Goal: Task Accomplishment & Management: Use online tool/utility

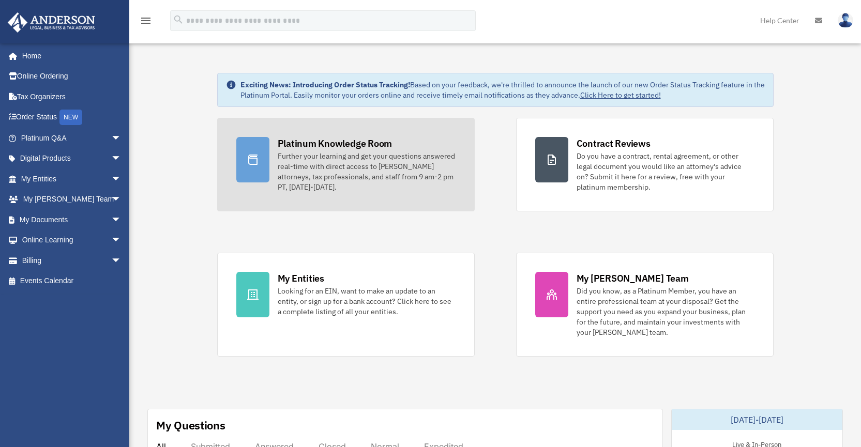
click at [331, 156] on div "Further your learning and get your questions answered real-time with direct acc…" at bounding box center [367, 171] width 178 height 41
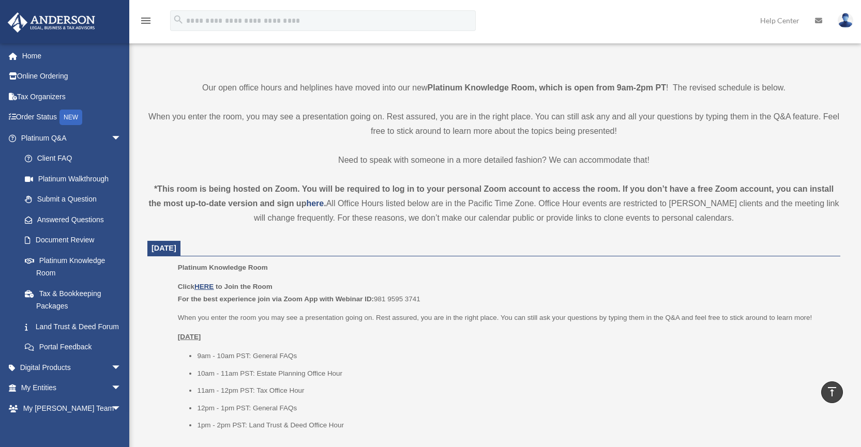
scroll to position [295, 0]
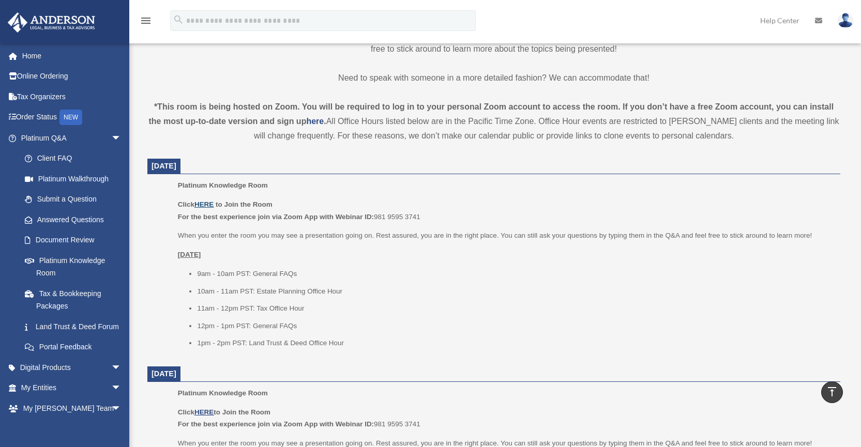
click at [210, 202] on u "HERE" at bounding box center [203, 205] width 19 height 8
click at [408, 214] on p "Click HERE to Join the Room For the best experience join via Zoom App with Webi…" at bounding box center [505, 210] width 655 height 24
click at [390, 216] on p "Click HERE to Join the Room For the best experience join via Zoom App with Webi…" at bounding box center [505, 210] width 655 height 24
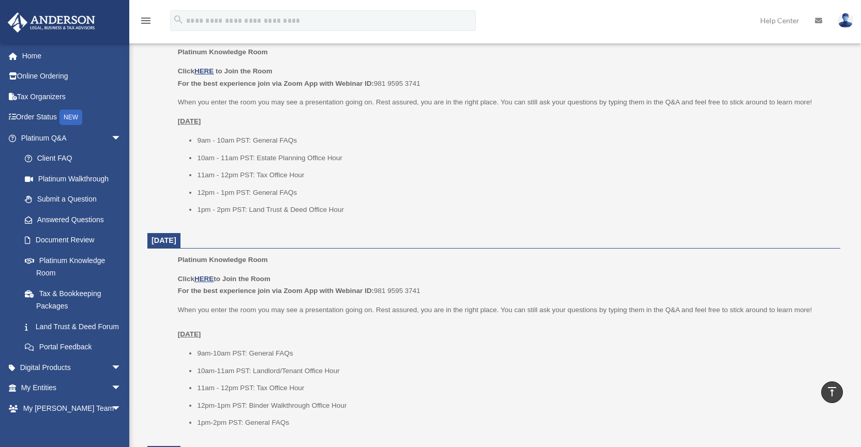
scroll to position [297, 0]
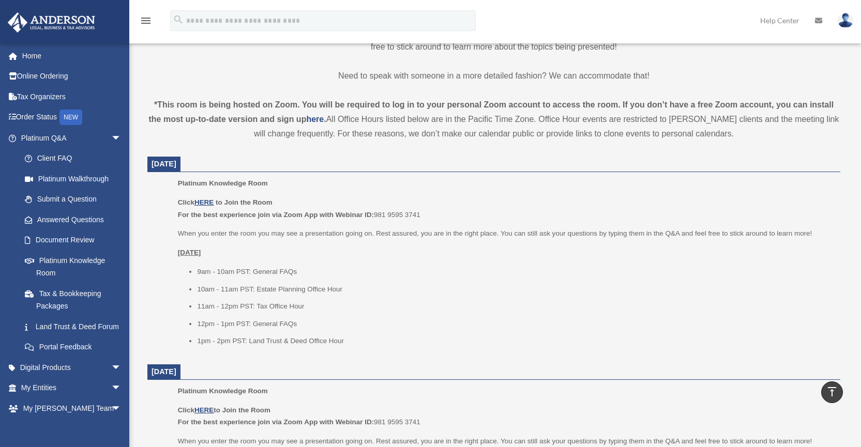
drag, startPoint x: 426, startPoint y: 216, endPoint x: 375, endPoint y: 215, distance: 50.7
click at [375, 215] on p "Click HERE to Join the Room For the best experience join via Zoom App with Webi…" at bounding box center [505, 208] width 655 height 24
copy p "For the best experience join via Zoom App with Webinar ID: 981 9595 3741"
drag, startPoint x: 447, startPoint y: 200, endPoint x: 826, endPoint y: 210, distance: 379.0
click at [830, 217] on p "Click HERE to Join the Room For the best experience join via Zoom App with Webi…" at bounding box center [505, 208] width 655 height 24
